Goal: Information Seeking & Learning: Learn about a topic

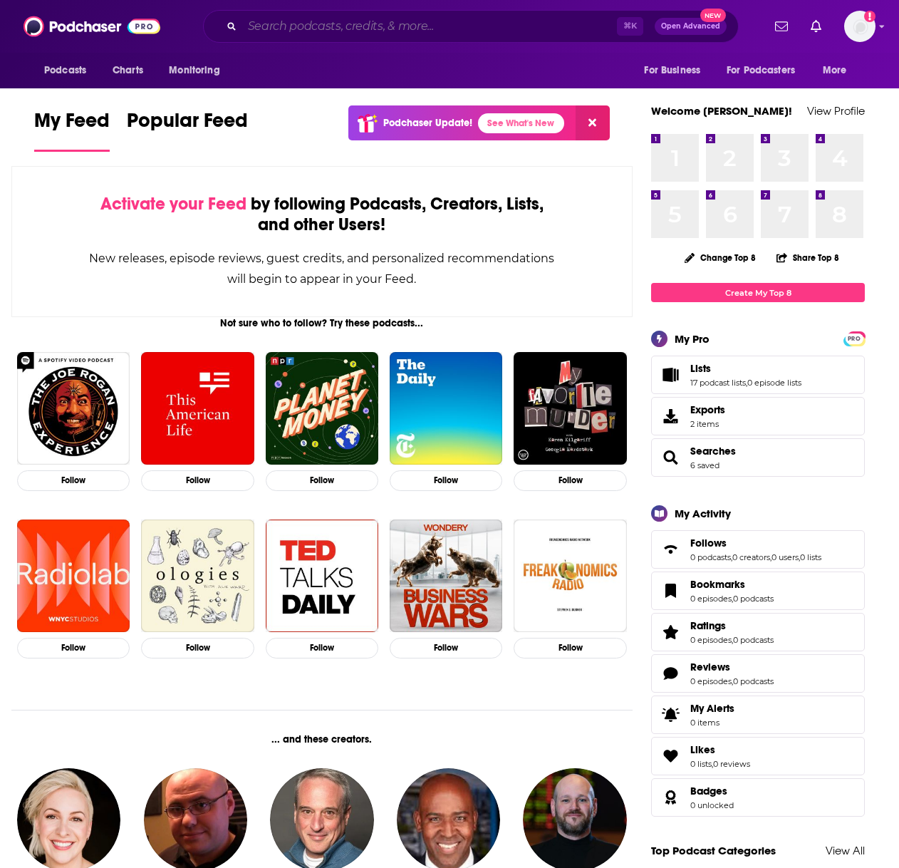
click at [460, 18] on input "Search podcasts, credits, & more..." at bounding box center [429, 26] width 375 height 23
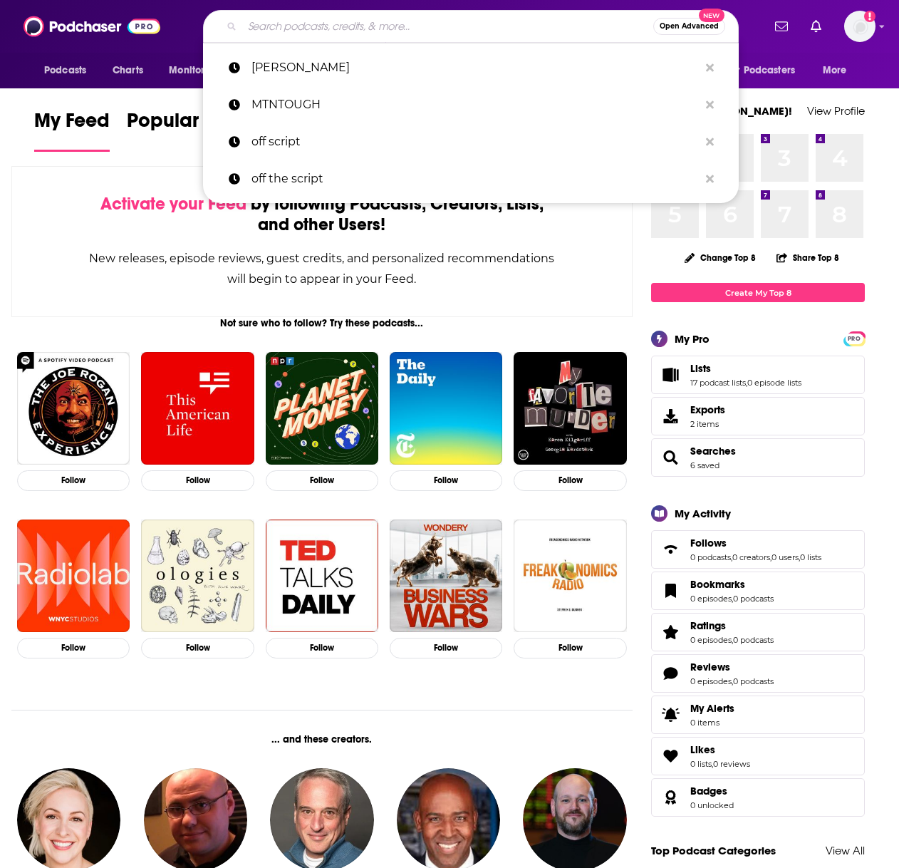
paste input "Reading With Your Kids Podcast"
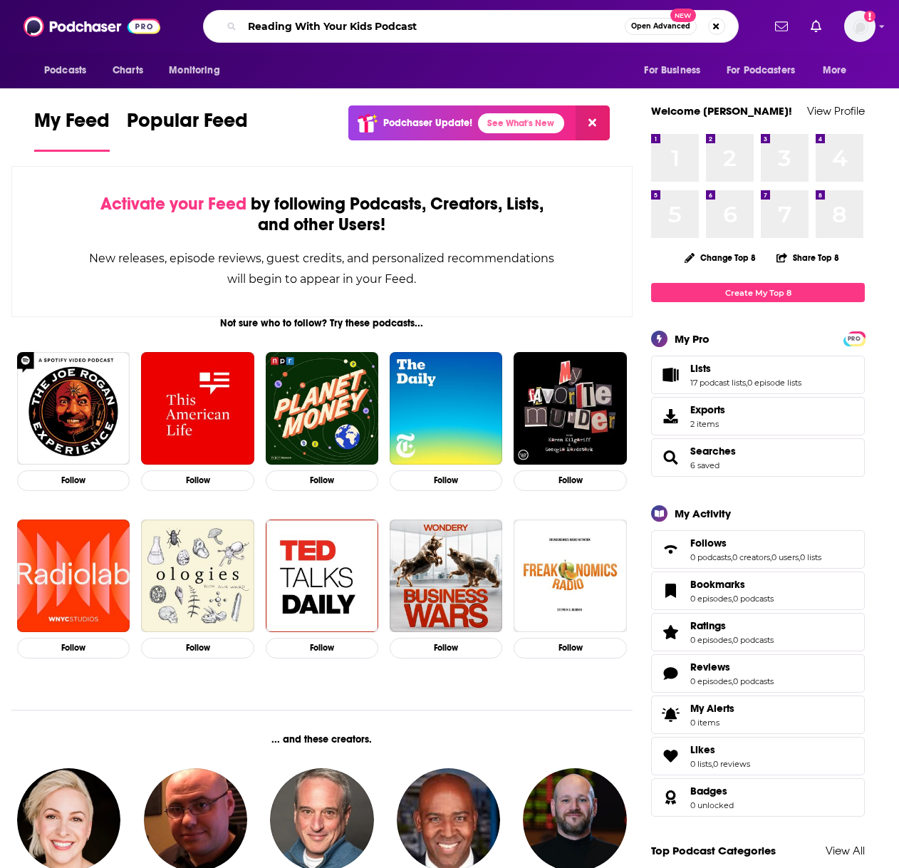
type input "Reading With Your Kids Podcast"
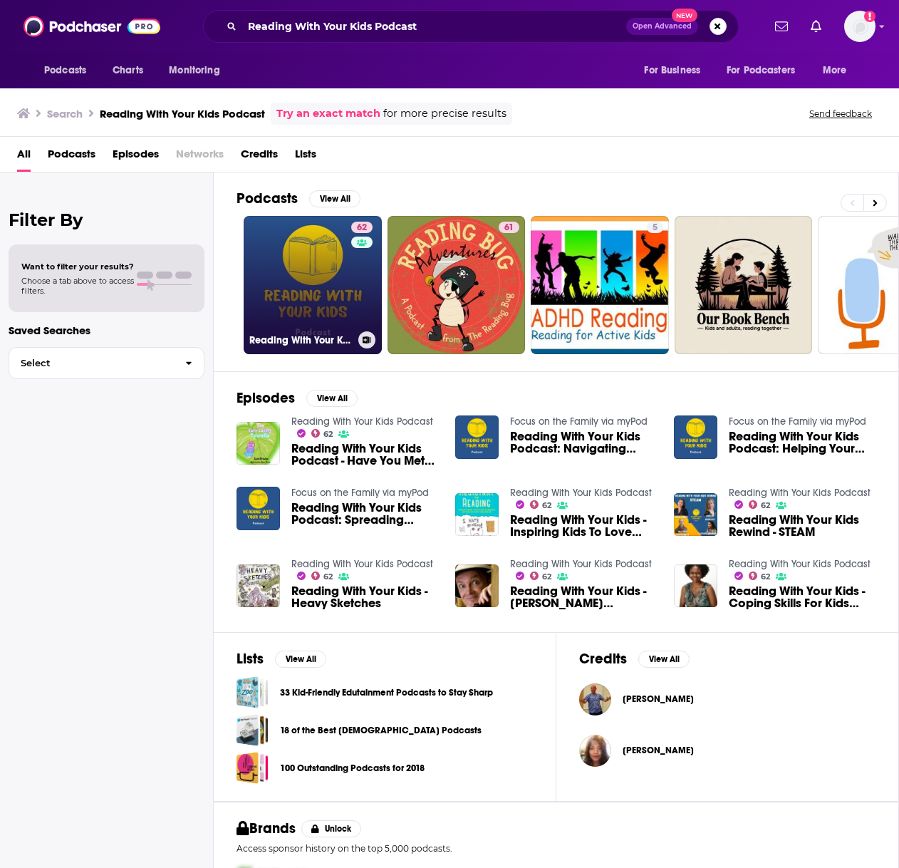
click at [330, 278] on link "62 Reading With Your Kids Podcast" at bounding box center [313, 285] width 138 height 138
